Goal: Information Seeking & Learning: Learn about a topic

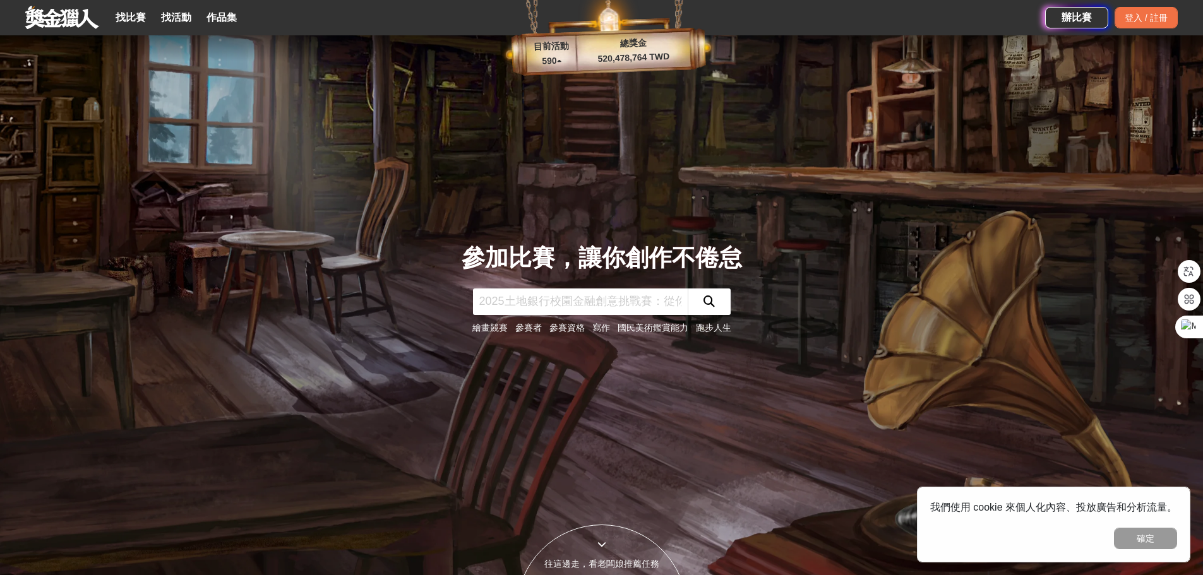
scroll to position [63, 0]
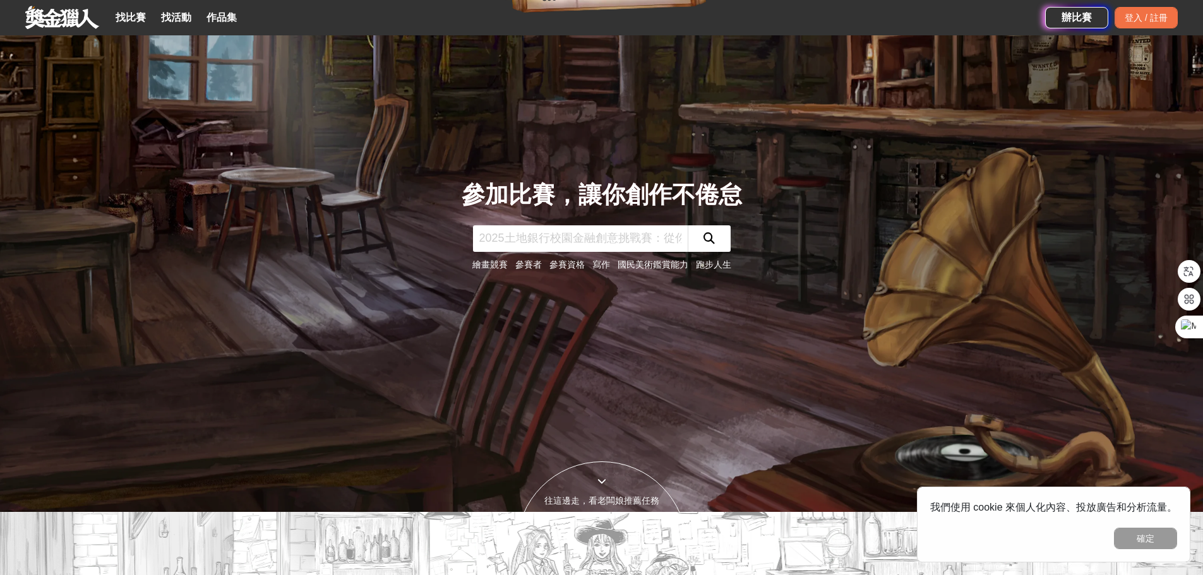
click at [563, 236] on input "text" at bounding box center [580, 238] width 215 height 27
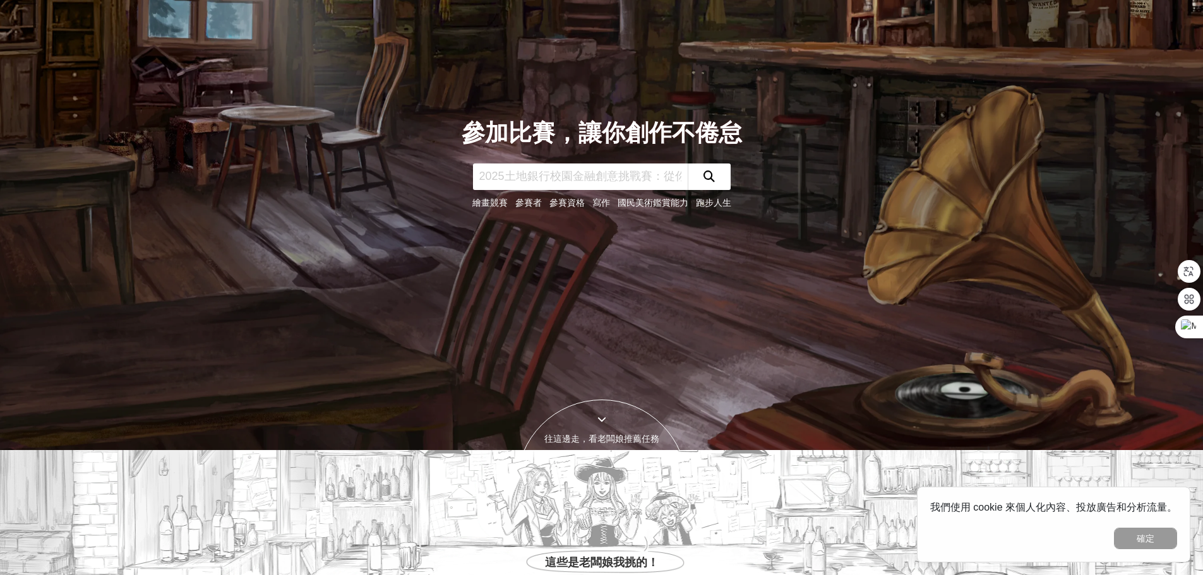
scroll to position [0, 0]
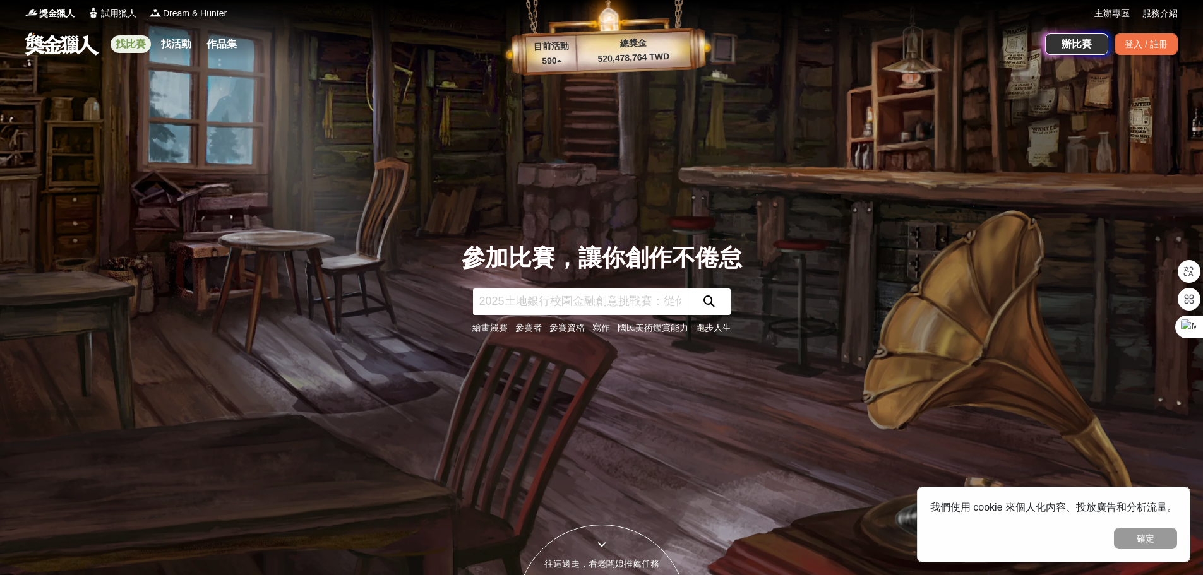
click at [132, 42] on link "找比賽" at bounding box center [130, 44] width 40 height 18
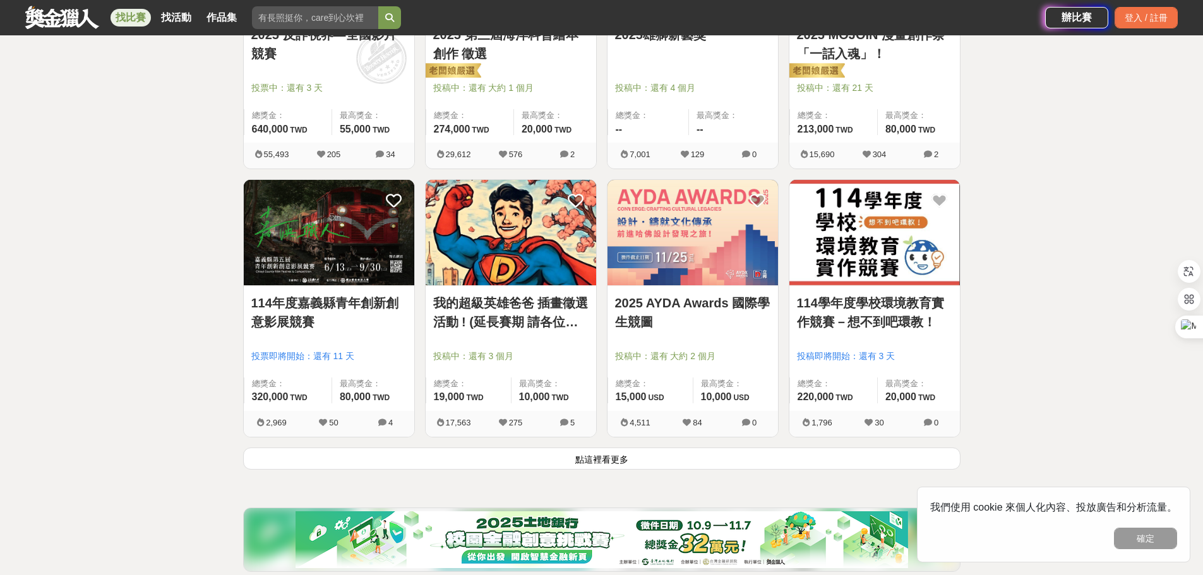
scroll to position [1477, 0]
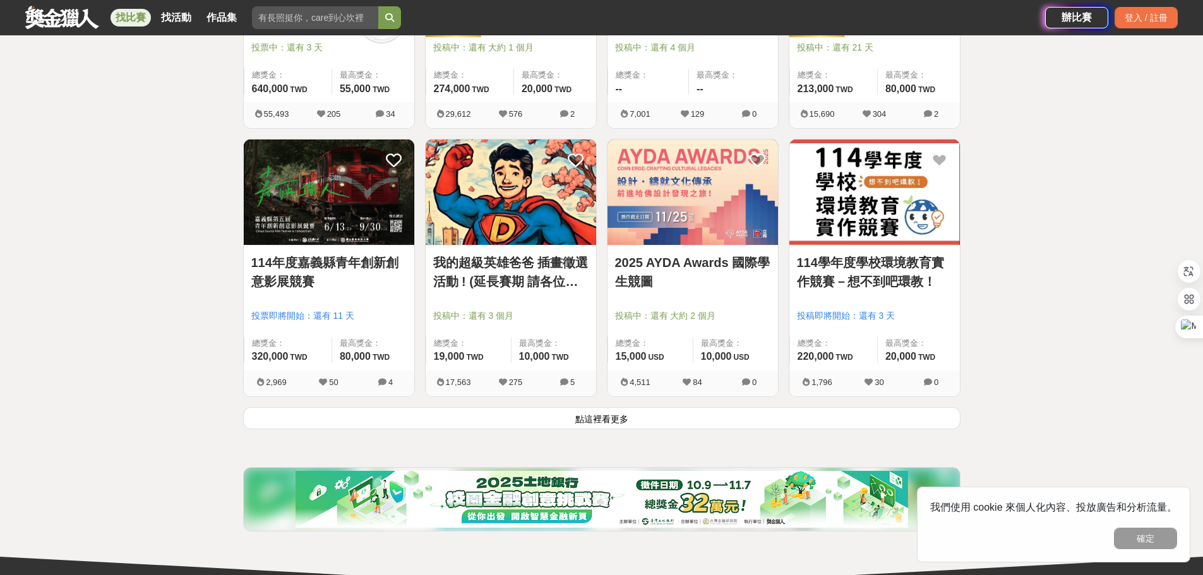
click at [602, 420] on button "點這裡看更多" at bounding box center [601, 418] width 717 height 22
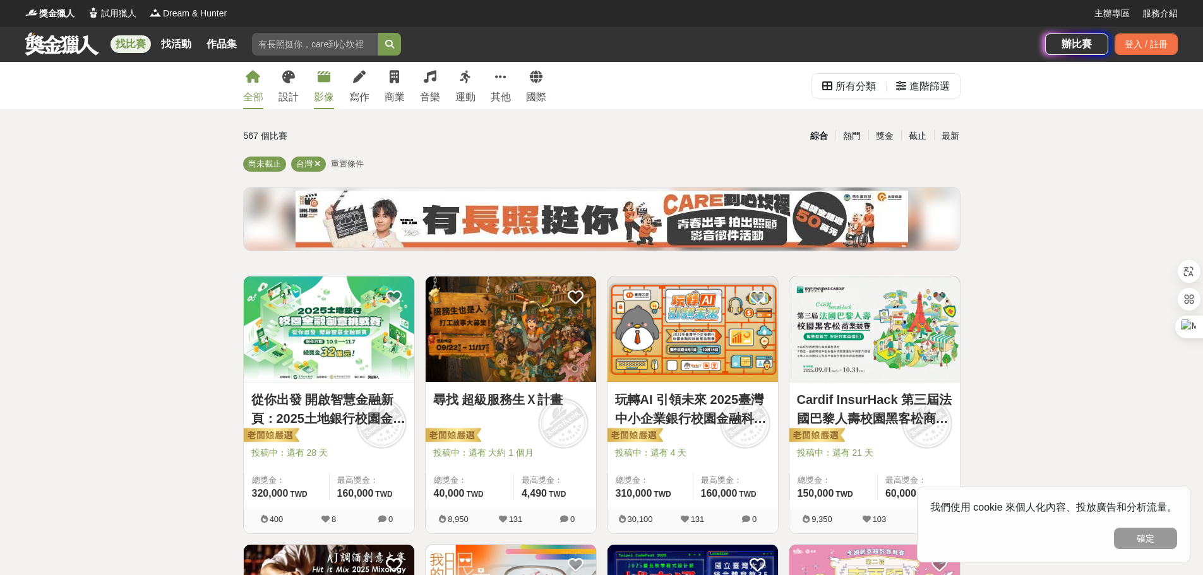
click at [328, 80] on icon at bounding box center [324, 77] width 13 height 13
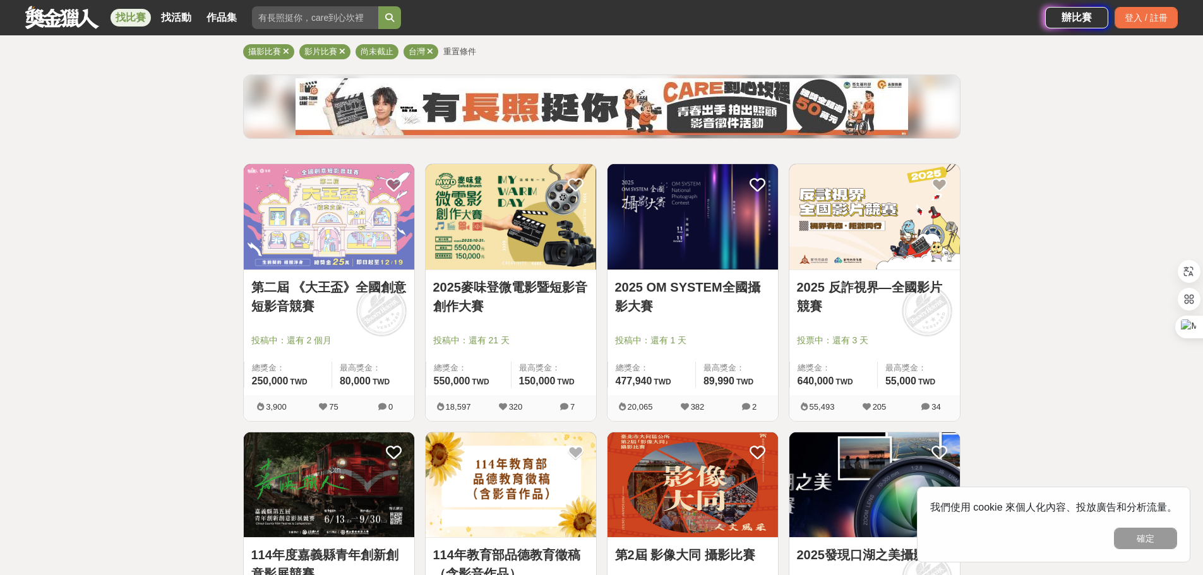
scroll to position [126, 0]
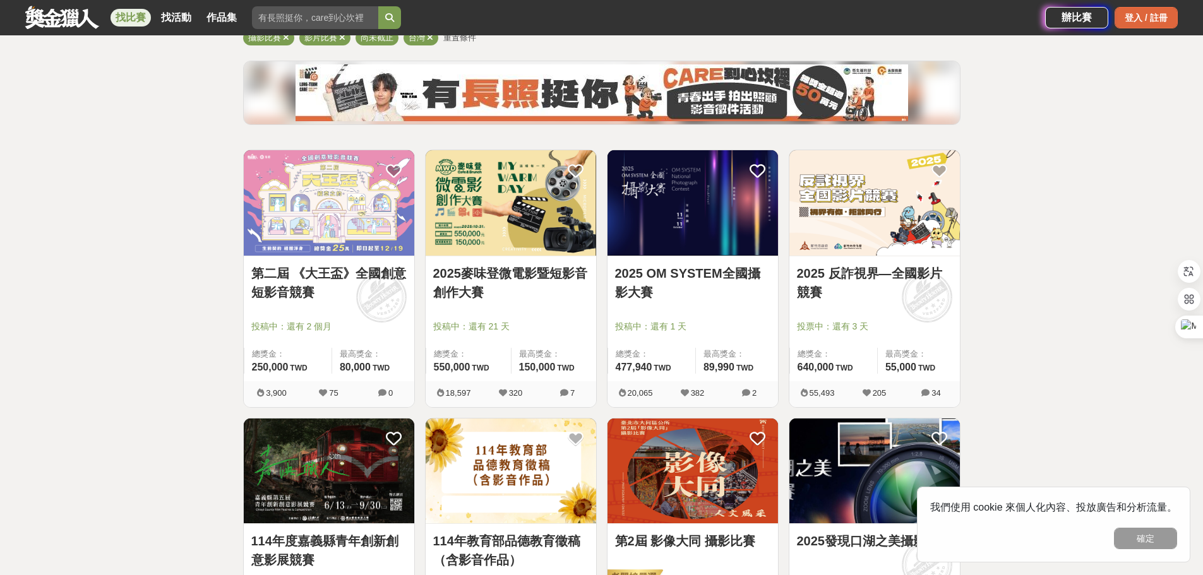
click at [1133, 18] on div "登入 / 註冊" at bounding box center [1145, 17] width 63 height 21
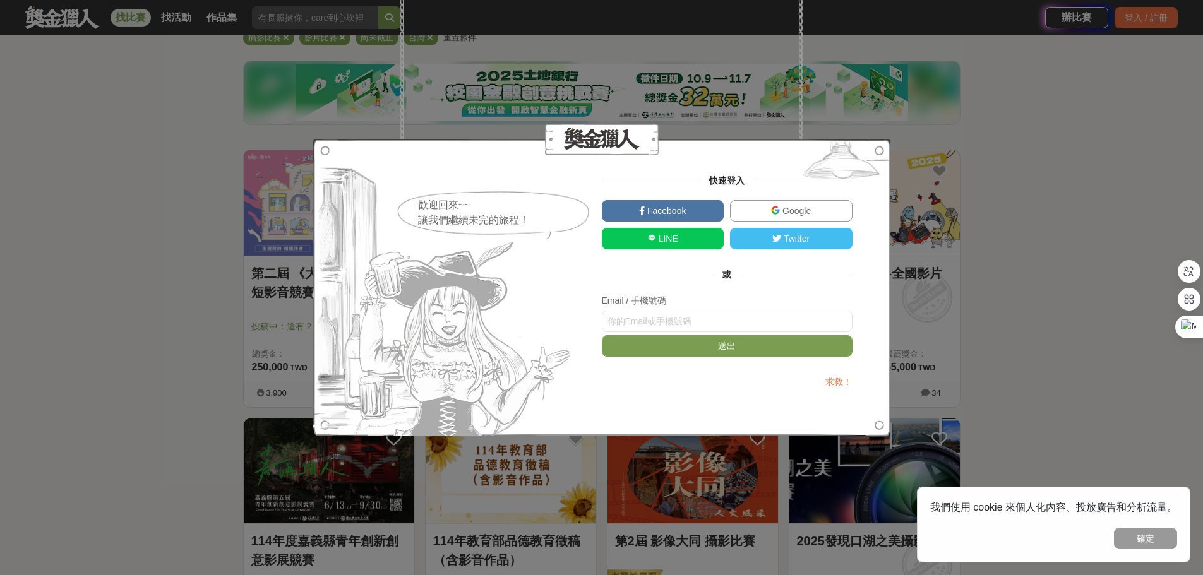
click at [818, 210] on link "Google" at bounding box center [791, 210] width 122 height 21
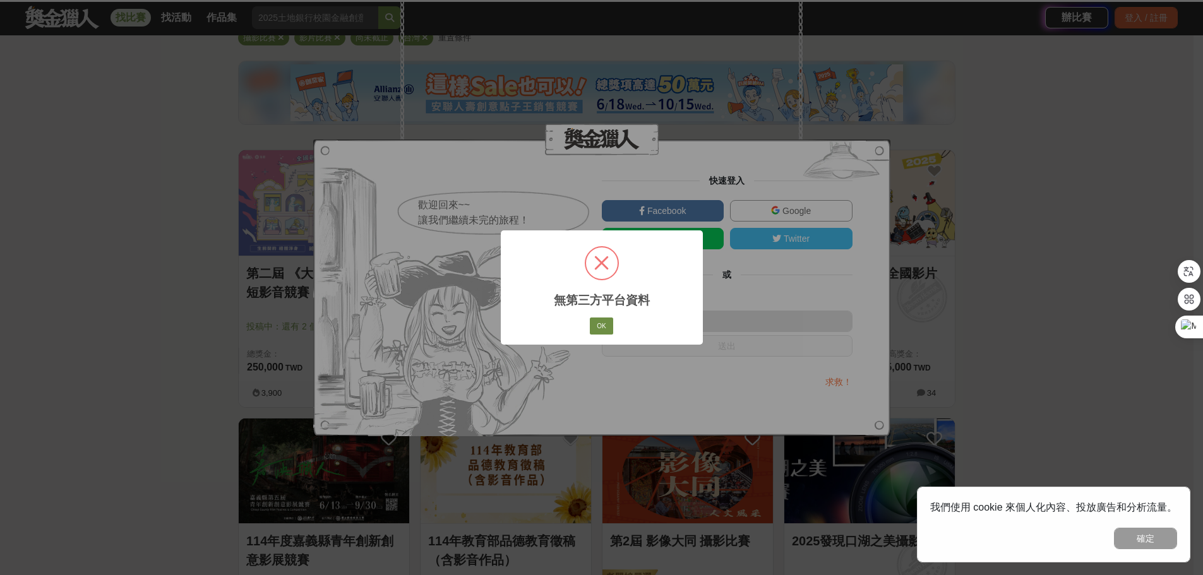
click at [608, 325] on button "OK" at bounding box center [601, 327] width 23 height 18
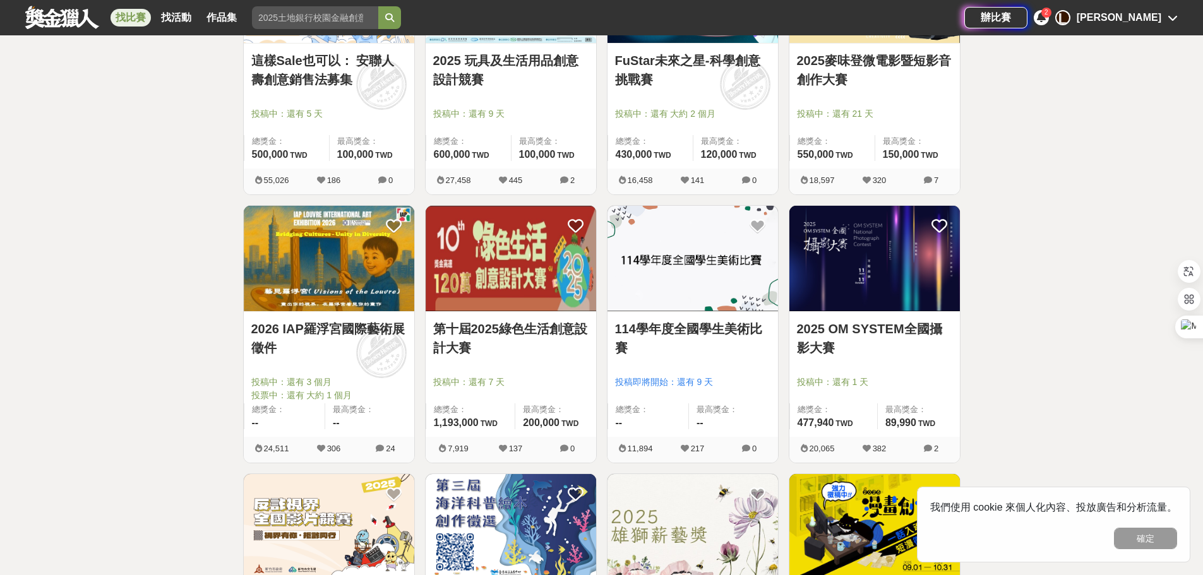
scroll to position [904, 0]
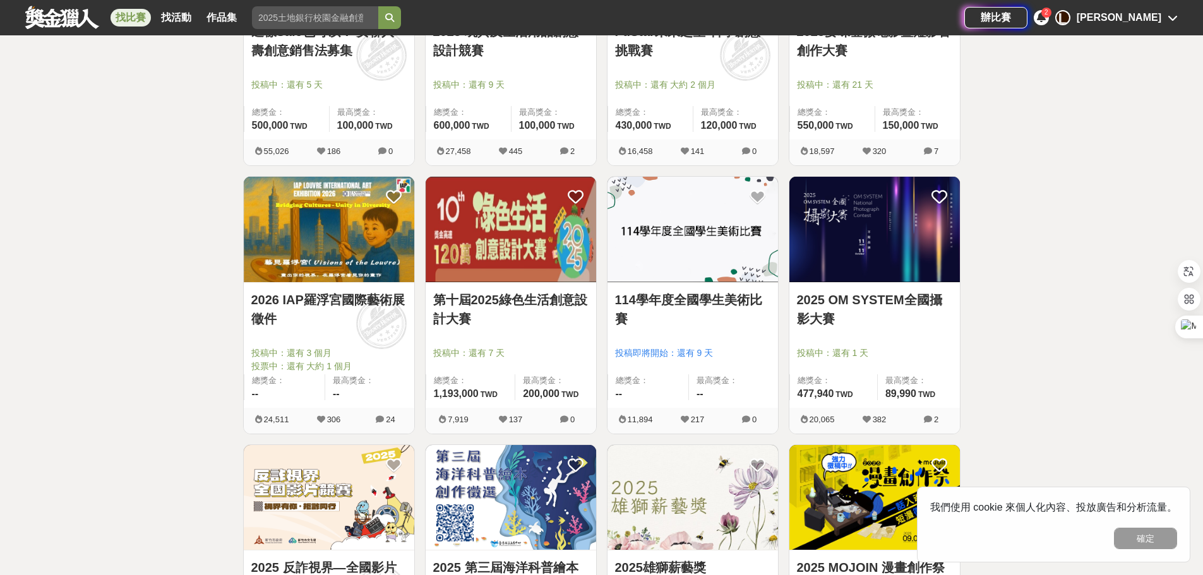
click at [849, 301] on link "2025 OM SYSTEM全國攝影大賽" at bounding box center [874, 309] width 155 height 38
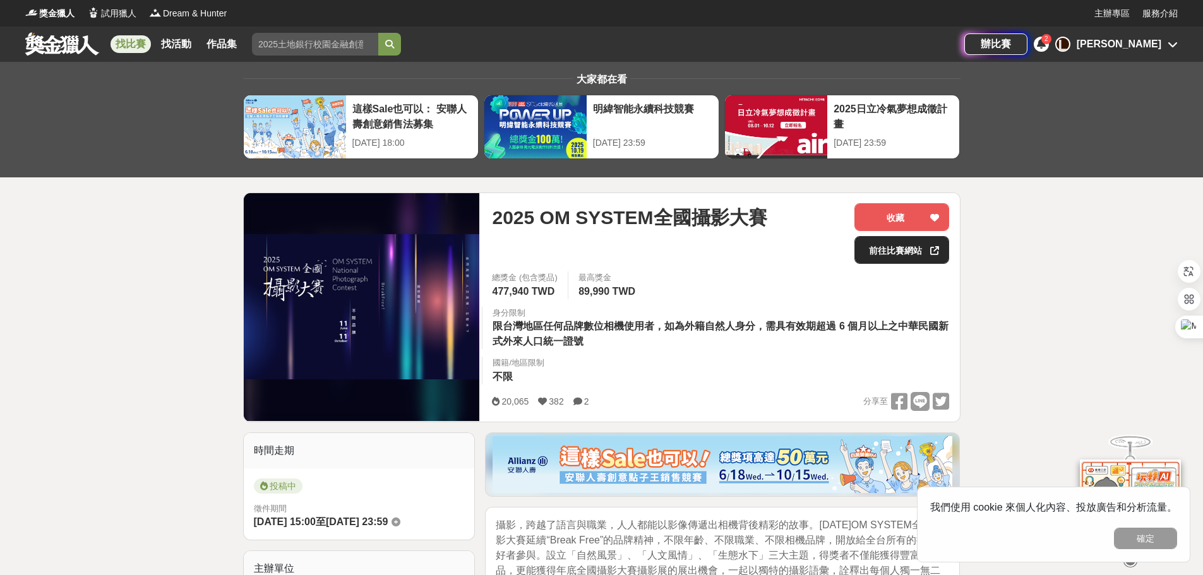
click at [899, 249] on link "前往比賽網站" at bounding box center [901, 250] width 95 height 28
